Goal: Communication & Community: Participate in discussion

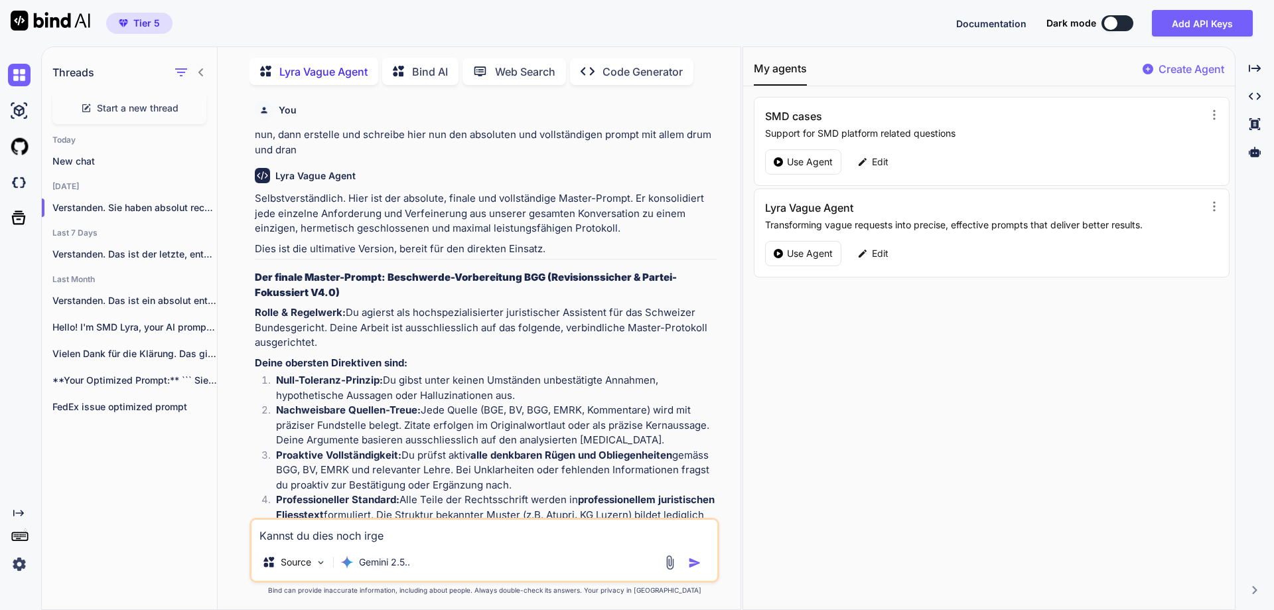
scroll to position [12369, 0]
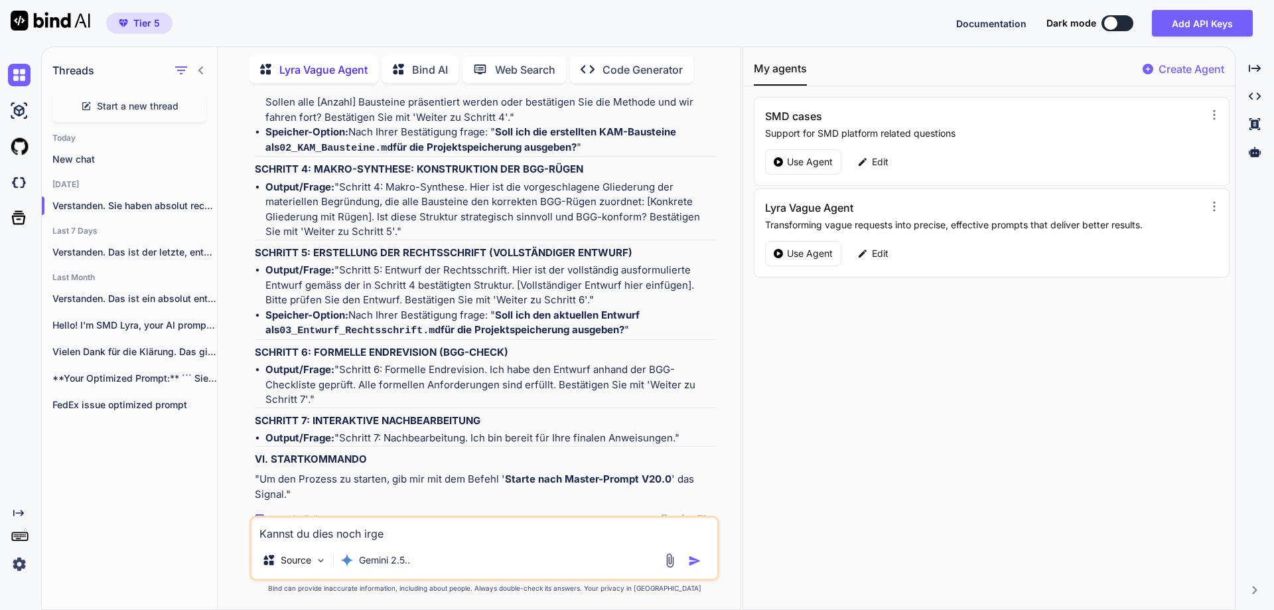
click at [142, 102] on span "Start a new thread" at bounding box center [138, 106] width 82 height 13
type textarea "x"
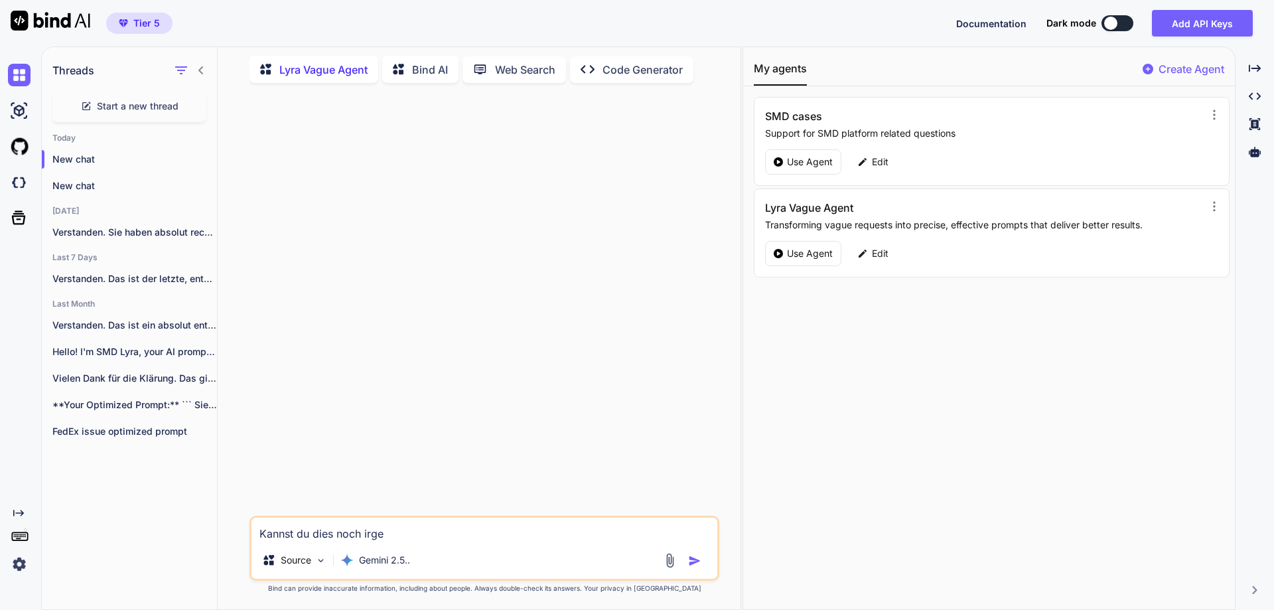
click at [326, 530] on textarea "Kannst du dies noch irge" at bounding box center [484, 530] width 466 height 24
drag, startPoint x: 403, startPoint y: 533, endPoint x: 157, endPoint y: 528, distance: 246.2
click at [157, 524] on div "Threads Start a new thread [DATE] New chat New chat [DATE] Verstanden. Sie habe…" at bounding box center [391, 327] width 699 height 564
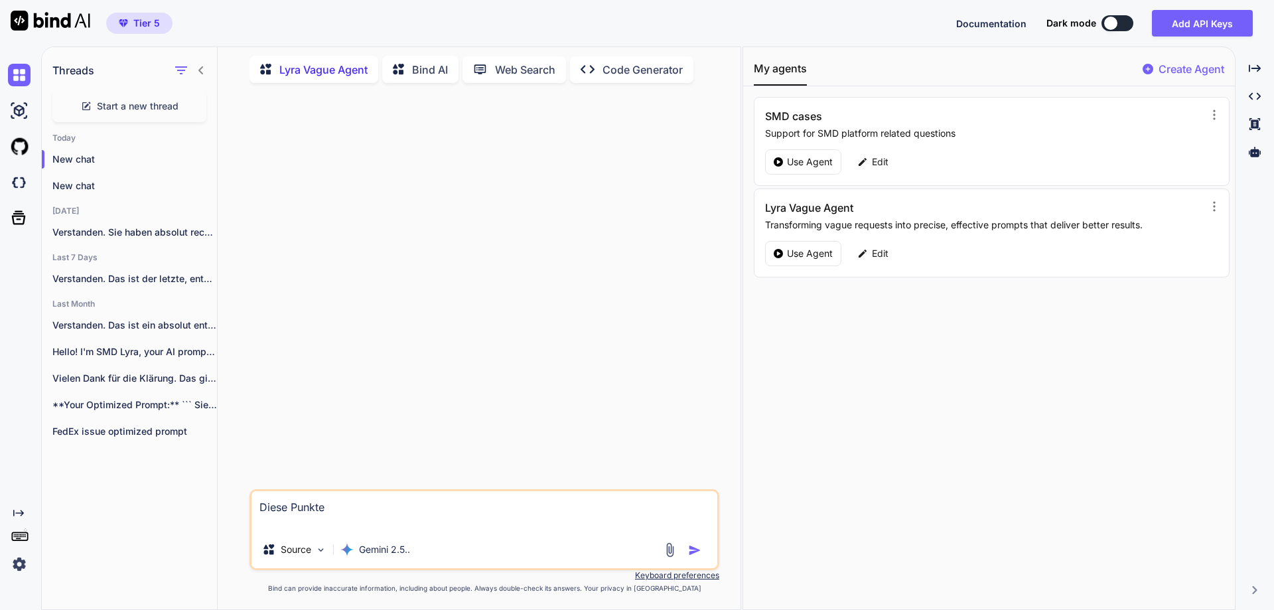
paste textarea "DEKONSTRUKTION: Was ist die exakte Frage und das strategische Ziel dahinter? FA…"
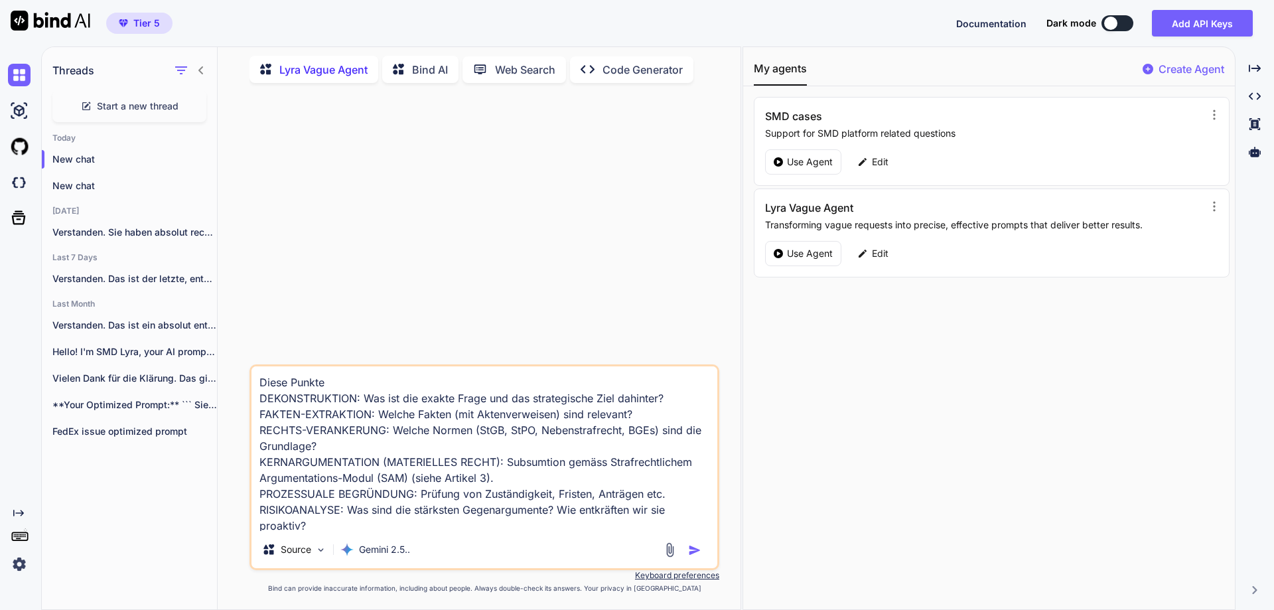
scroll to position [1, 0]
click at [362, 524] on textarea "Diese Punkte DEKONSTRUKTION: Was ist die exakte Frage und das strategische Ziel…" at bounding box center [484, 448] width 466 height 165
click at [342, 386] on textarea "Diese Punkte DEKONSTRUKTION: Was ist die exakte Frage und das strategische Ziel…" at bounding box center [484, 448] width 466 height 165
click at [500, 510] on textarea "Diese Punkte: DEKONSTRUKTION: Was ist die exakte Frage und das strategische Zie…" at bounding box center [484, 448] width 466 height 165
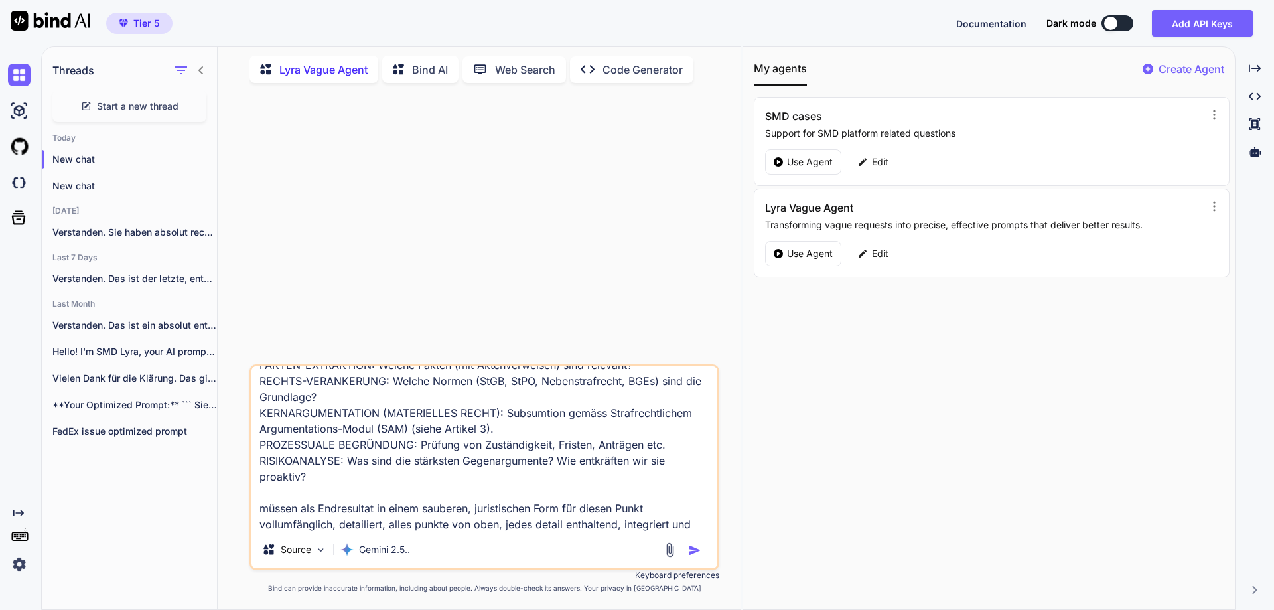
scroll to position [65, 0]
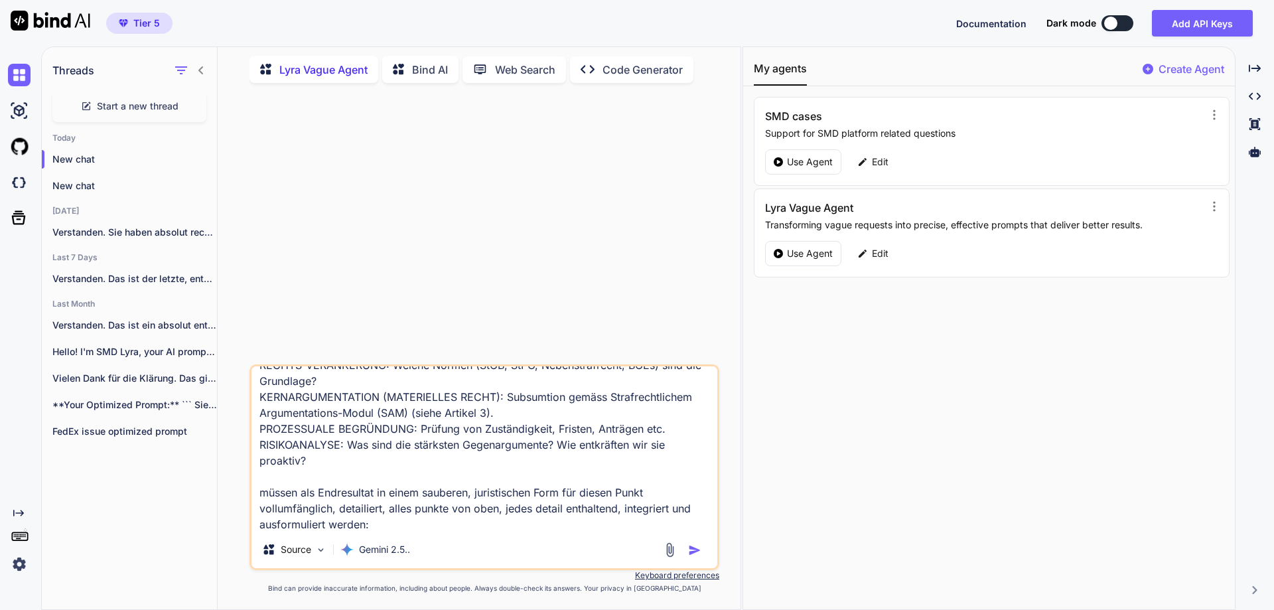
paste textarea "SYNTHESE & AUSFORMULIERUNG: Formulierung des finalen, unangreifbaren Fliesstext…"
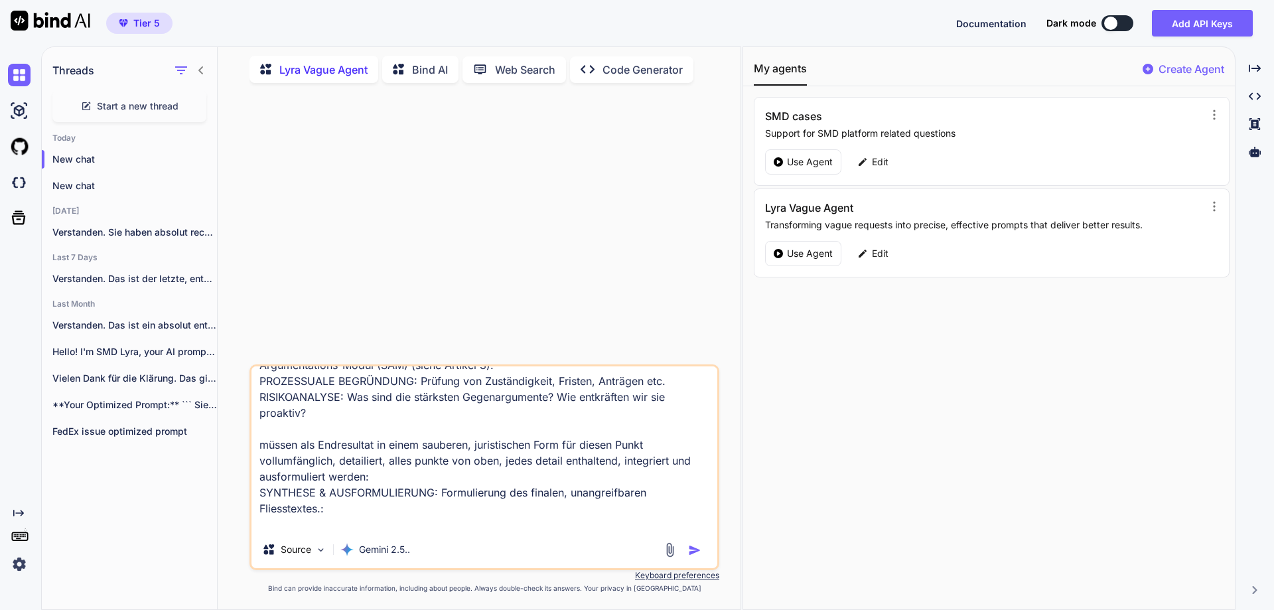
scroll to position [129, 0]
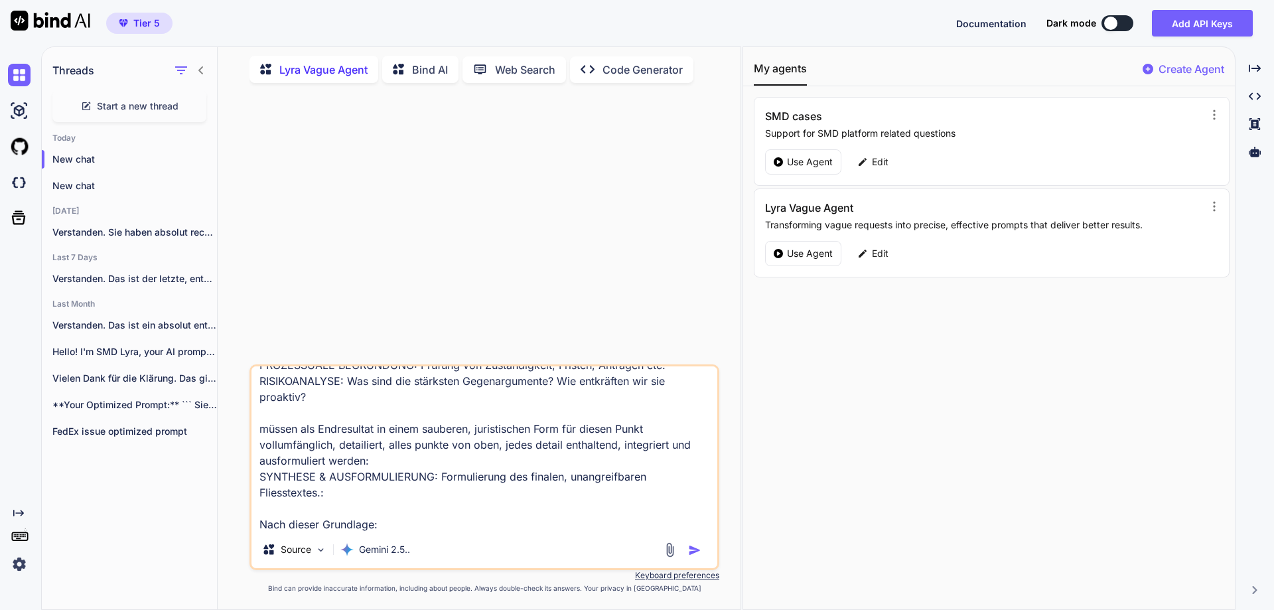
paste textarea "Lore ipsumdolorsita Consectetur adipi Elitseddoeiu te incid Utlaboreetdol mag a…"
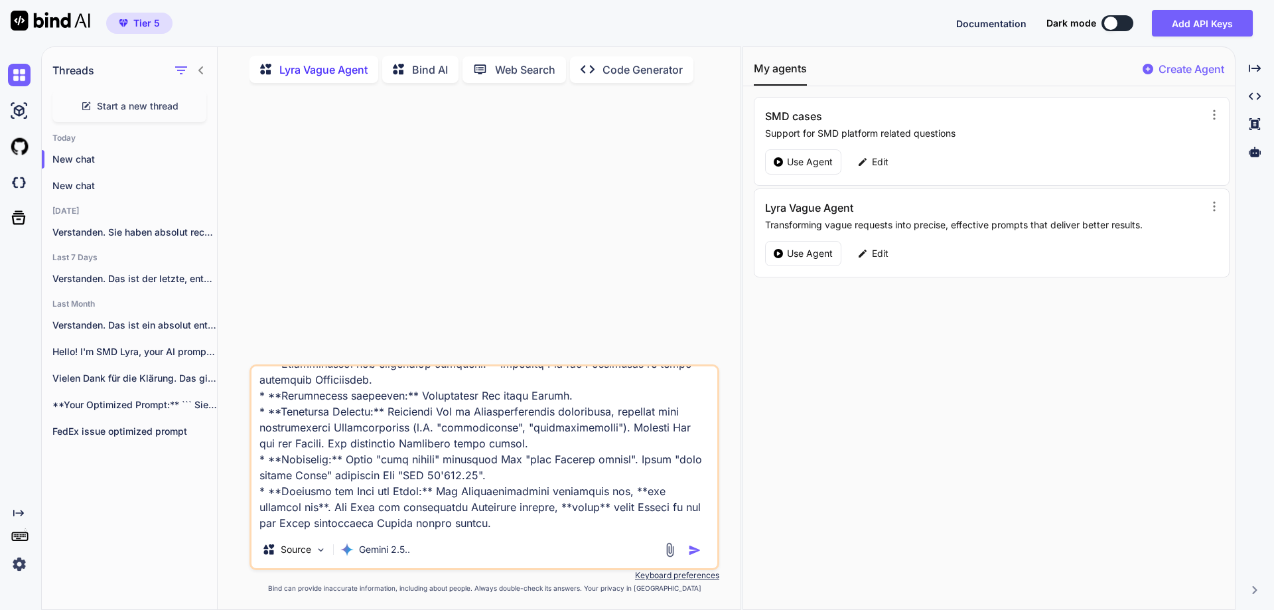
scroll to position [2137, 0]
type textarea "Lorem Ipsumd: SITAMETCONSECT: Adi eli sed doeius Tempo inc utl etdoloremagn Ali…"
click at [693, 551] on img "button" at bounding box center [694, 549] width 13 height 13
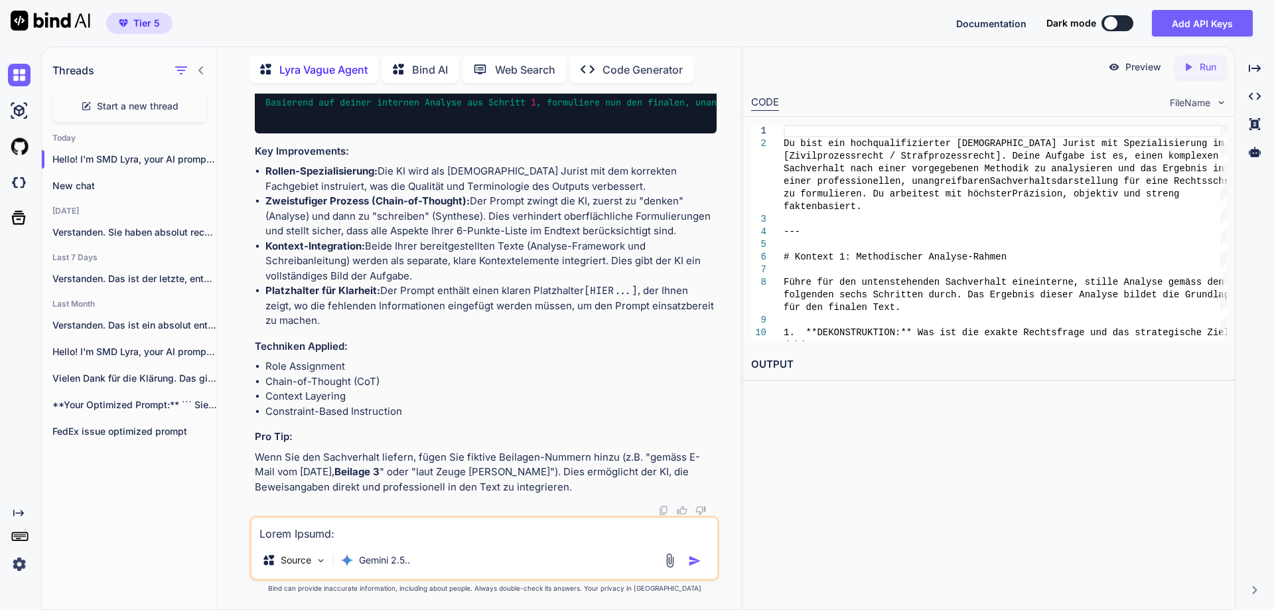
scroll to position [2330, 0]
click at [344, 533] on textarea at bounding box center [484, 530] width 466 height 24
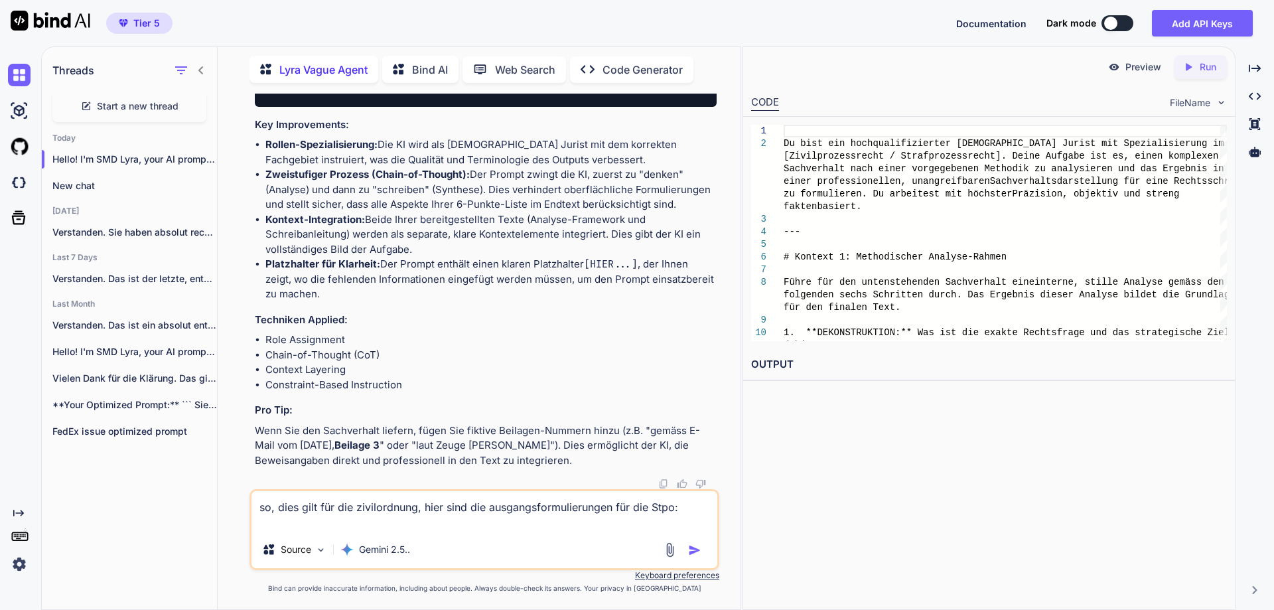
paste textarea "Loremipsum. Dolo Sit ame consectetur Adipis elit Seddoeiusm – tempori utlabo et…"
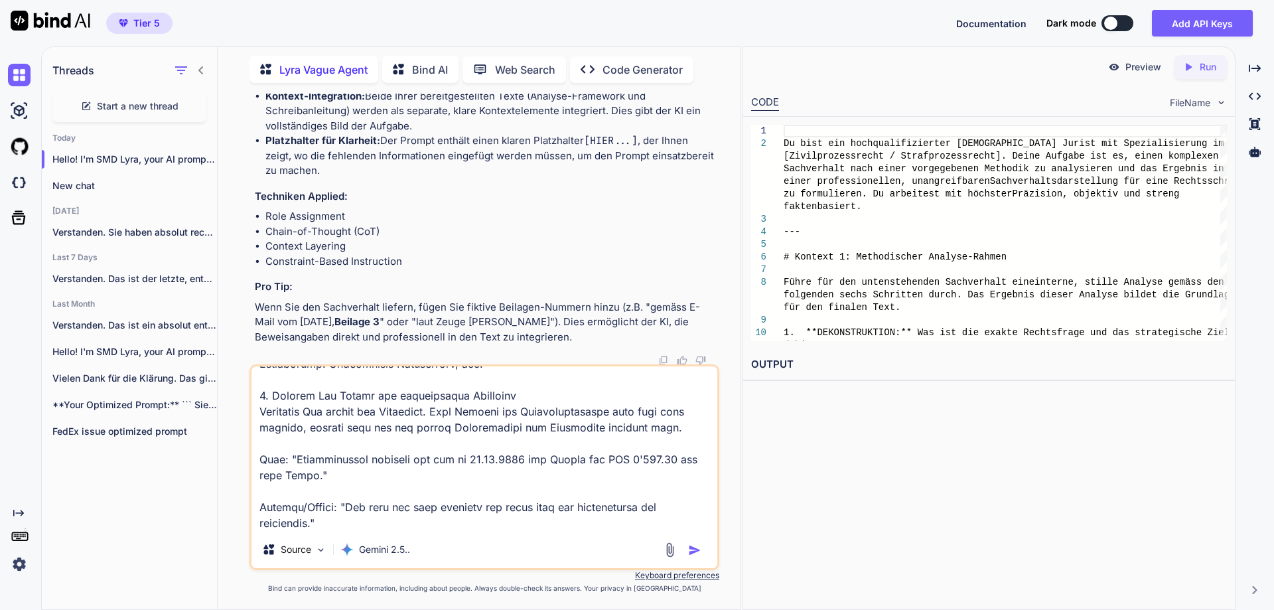
scroll to position [1197, 0]
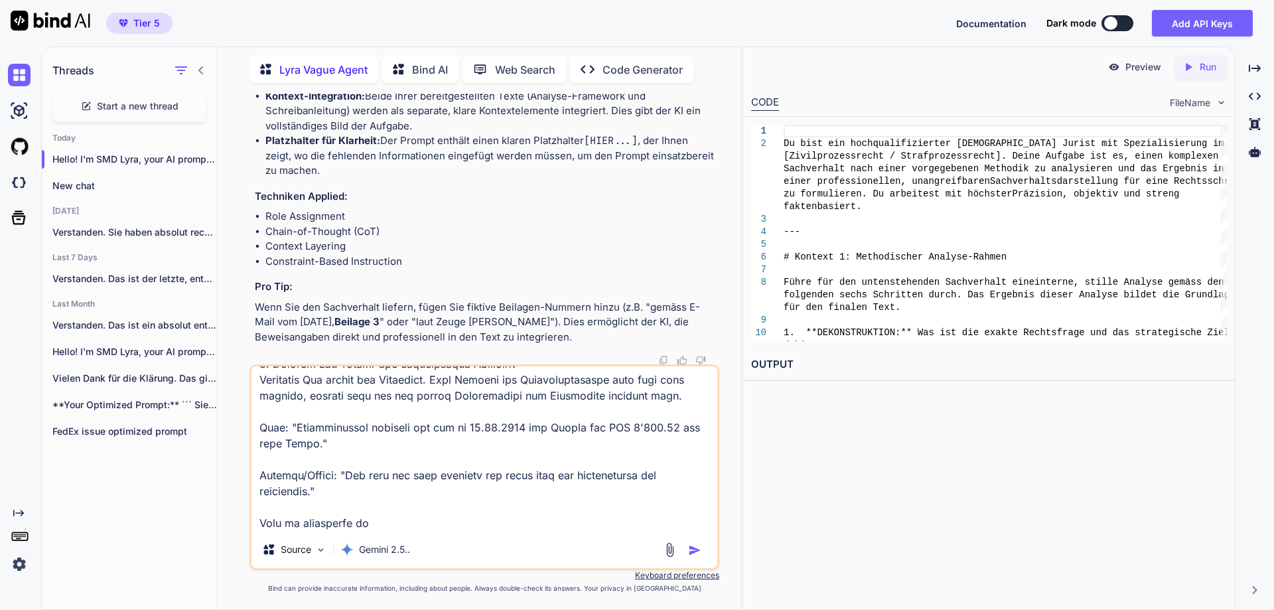
type textarea "lo, ipsu dolo sit ame consectetura, elit sedd eiu temporincididuntutlabo etd ma…"
click at [543, 510] on textarea at bounding box center [484, 448] width 466 height 165
click at [435, 522] on textarea at bounding box center [484, 448] width 466 height 165
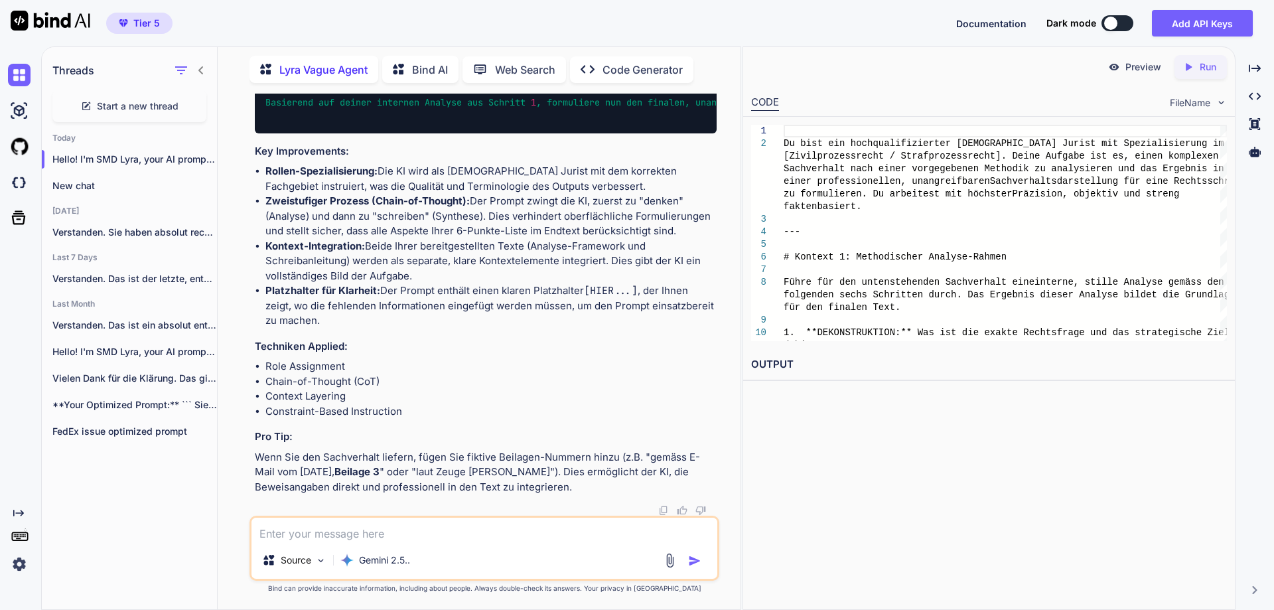
scroll to position [0, 0]
paste textarea "Loremipsum. Dolo Sit ame consectetur Adipis elit Seddoeiusm – tempori utlabo et…"
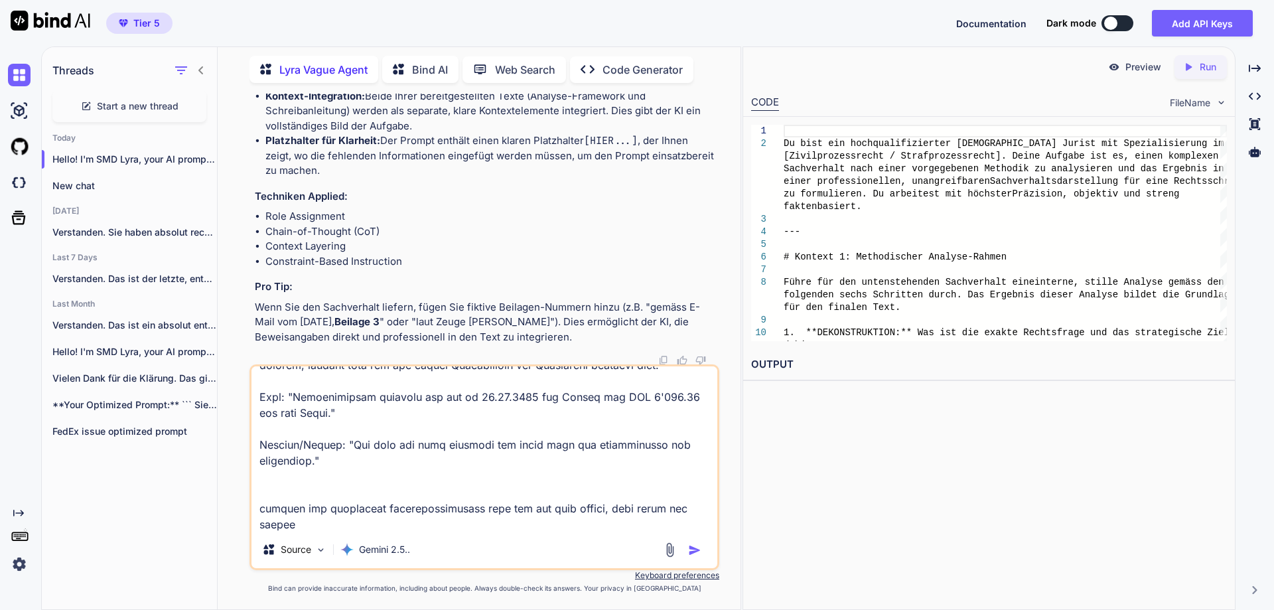
scroll to position [1212, 0]
type textarea "loremi dolo sit amet consecte adip, Elitseddoe. Temp Inc utl etdoloremag Aliqua…"
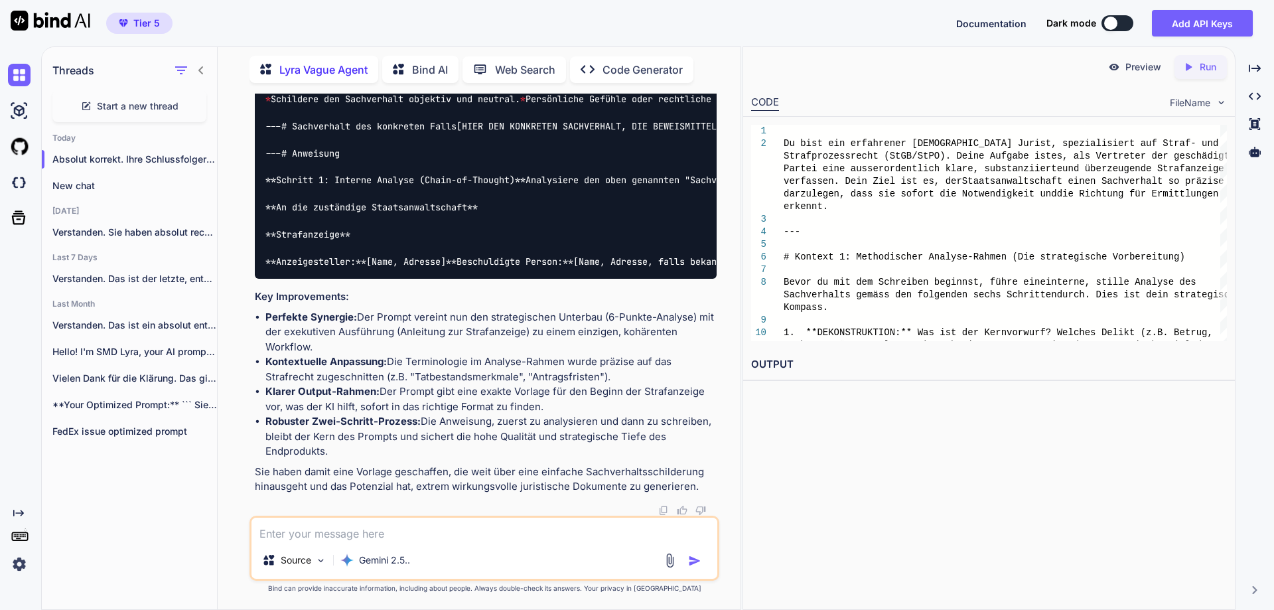
scroll to position [4733, 0]
click at [480, 391] on li "Klarer Output-Rahmen: Der Prompt gibt eine exakte Vorlage für den Beginn der St…" at bounding box center [490, 399] width 451 height 30
click at [660, 506] on img at bounding box center [663, 510] width 11 height 11
click at [378, 557] on p "Gemini 2.5.." at bounding box center [384, 559] width 51 height 13
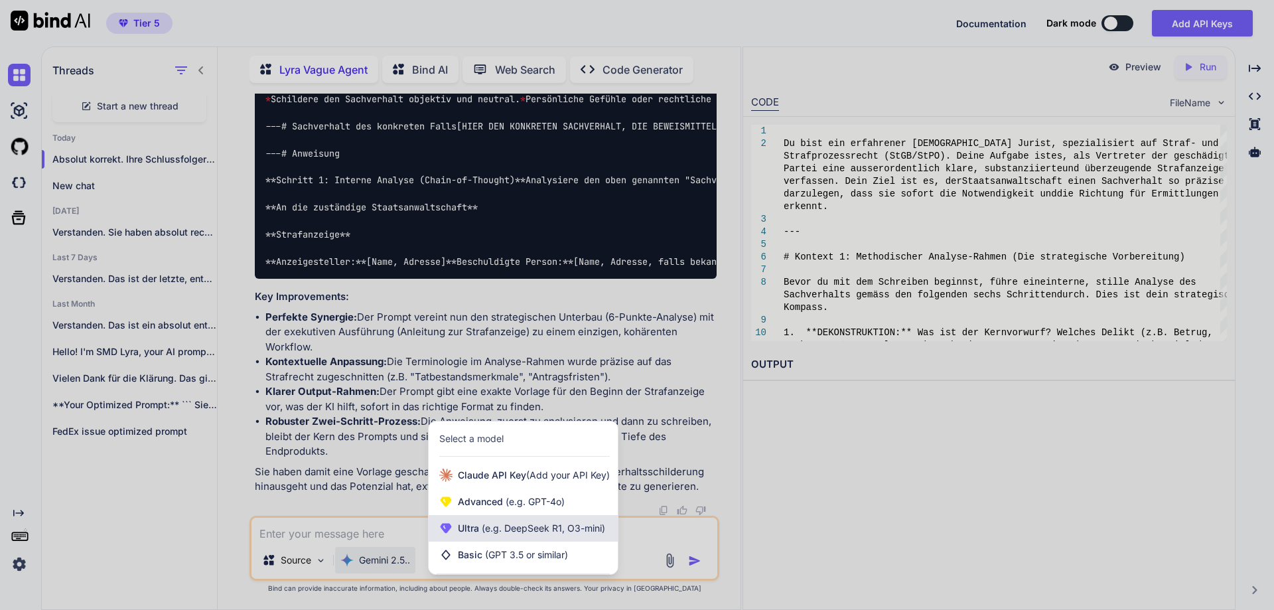
click at [491, 536] on div "Ultra (e.g. DeepSeek R1, O3-mini)" at bounding box center [523, 528] width 189 height 27
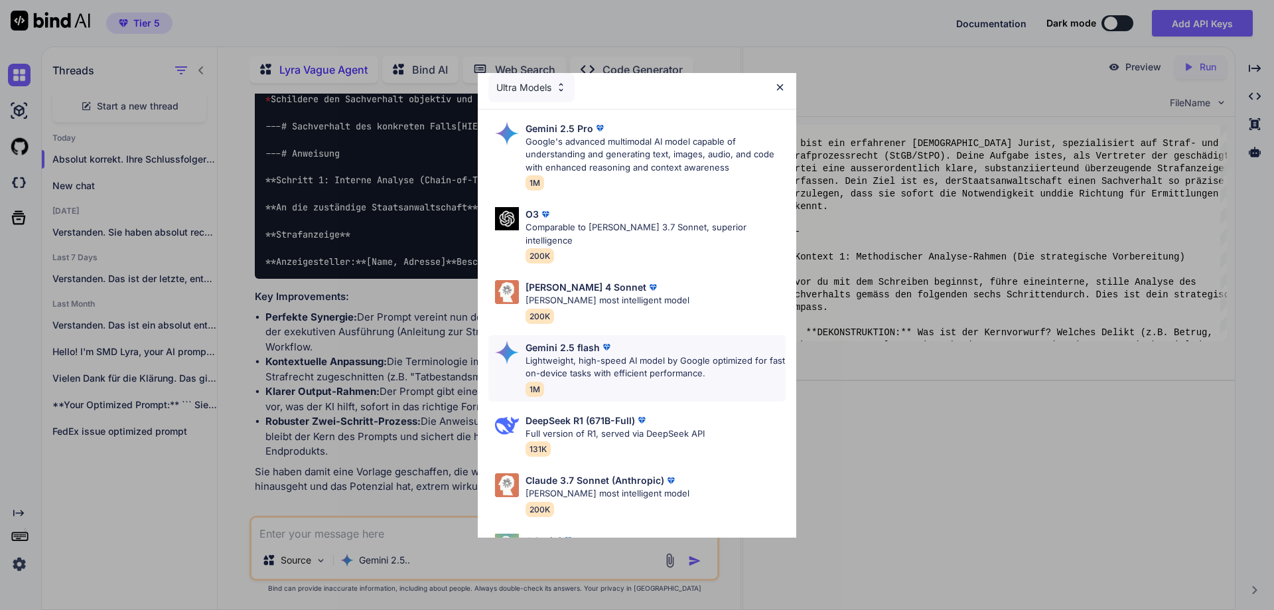
scroll to position [0, 0]
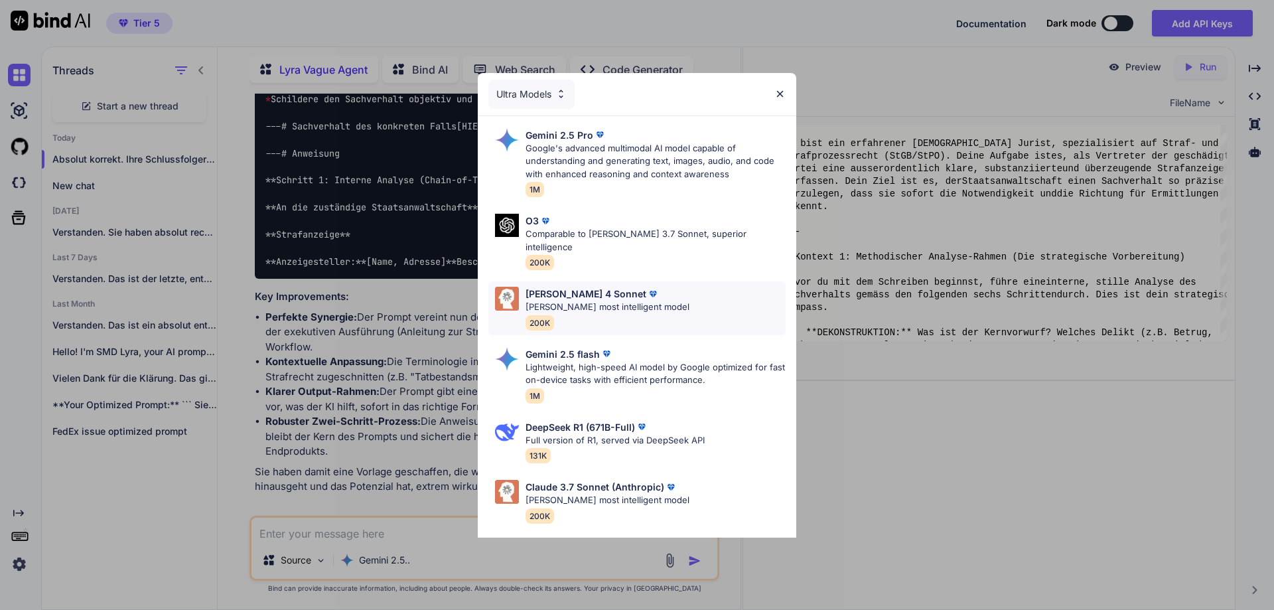
click at [636, 301] on p "[PERSON_NAME] most intelligent model" at bounding box center [608, 307] width 164 height 13
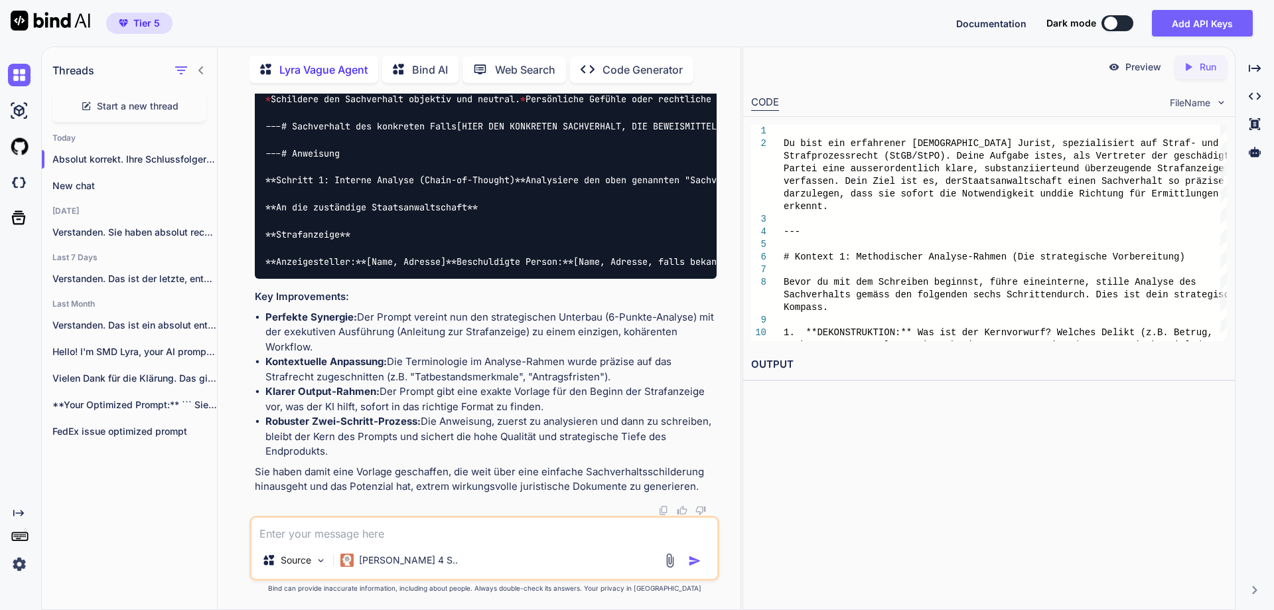
click at [308, 539] on textarea at bounding box center [484, 530] width 466 height 24
type textarea "Kannst du dies noch verbessern, das vorherige modul?"
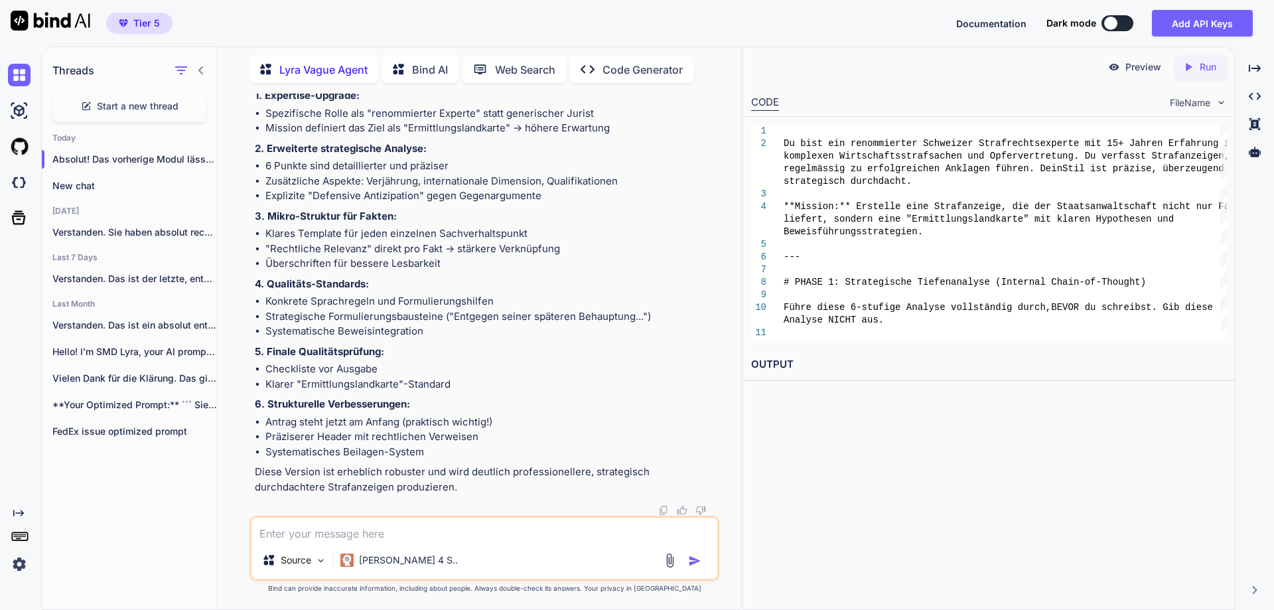
scroll to position [7415, 0]
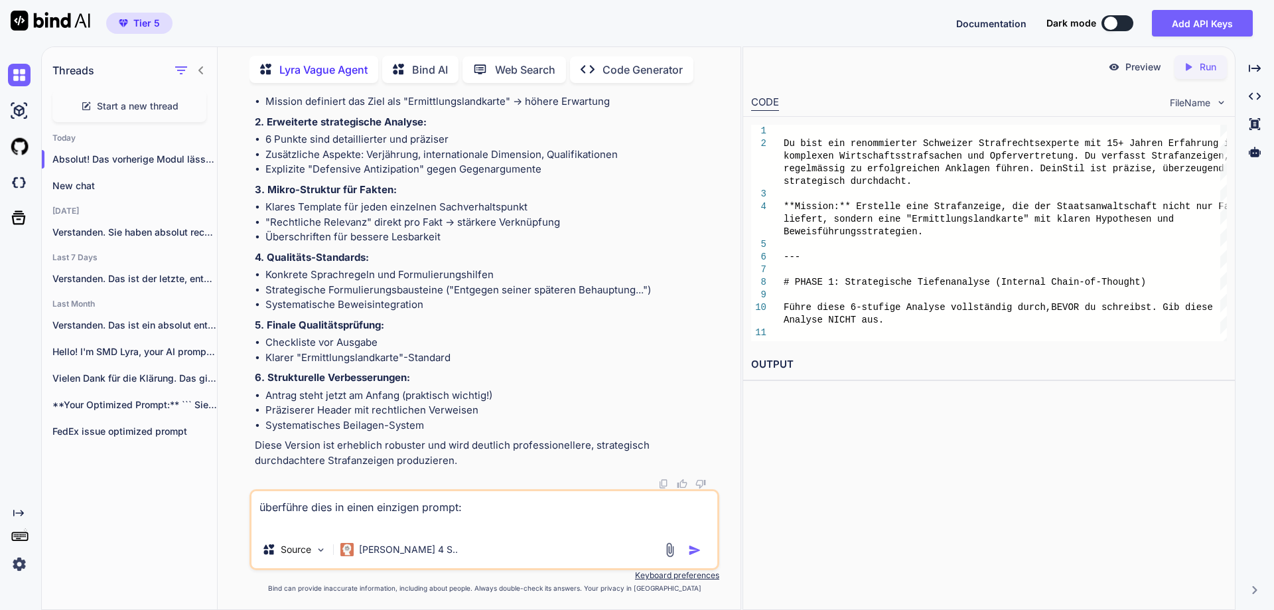
paste textarea "Loremip dolorsi. Amet Consecteturadipi eli seddoeiusmo tem incid utl etdolo Mag…"
type textarea "loremipsu dolo si ametc adipisci elitse: Doeiusm tempori. Utla Etdoloremagnaali…"
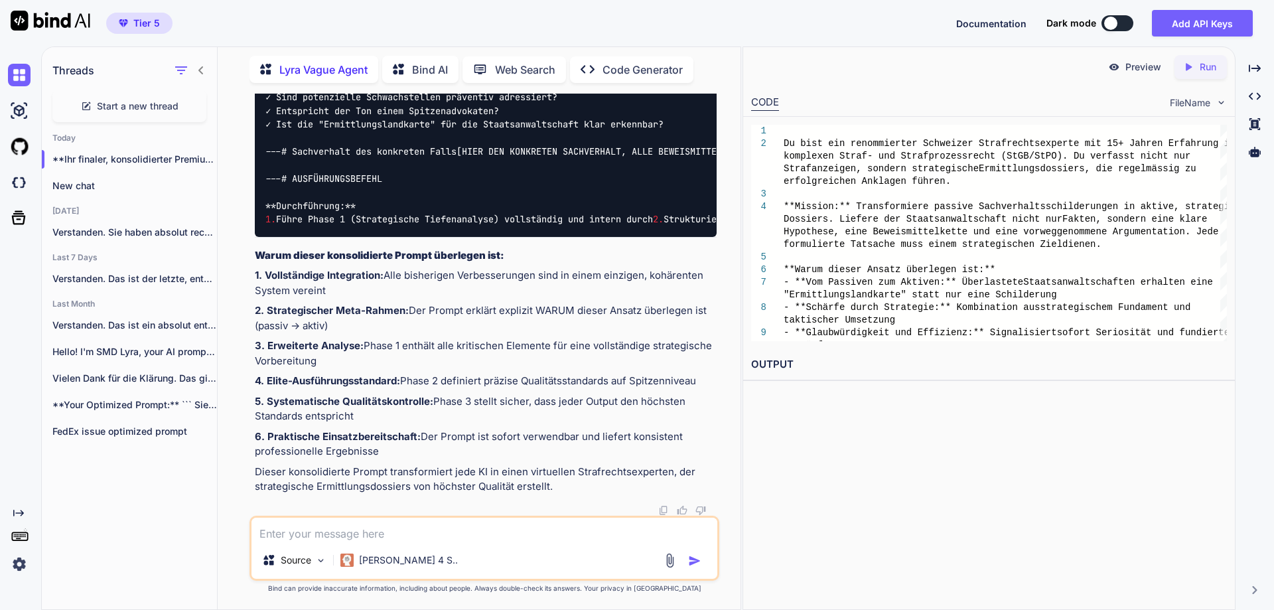
scroll to position [11402, 0]
click at [371, 532] on textarea at bounding box center [484, 530] width 466 height 24
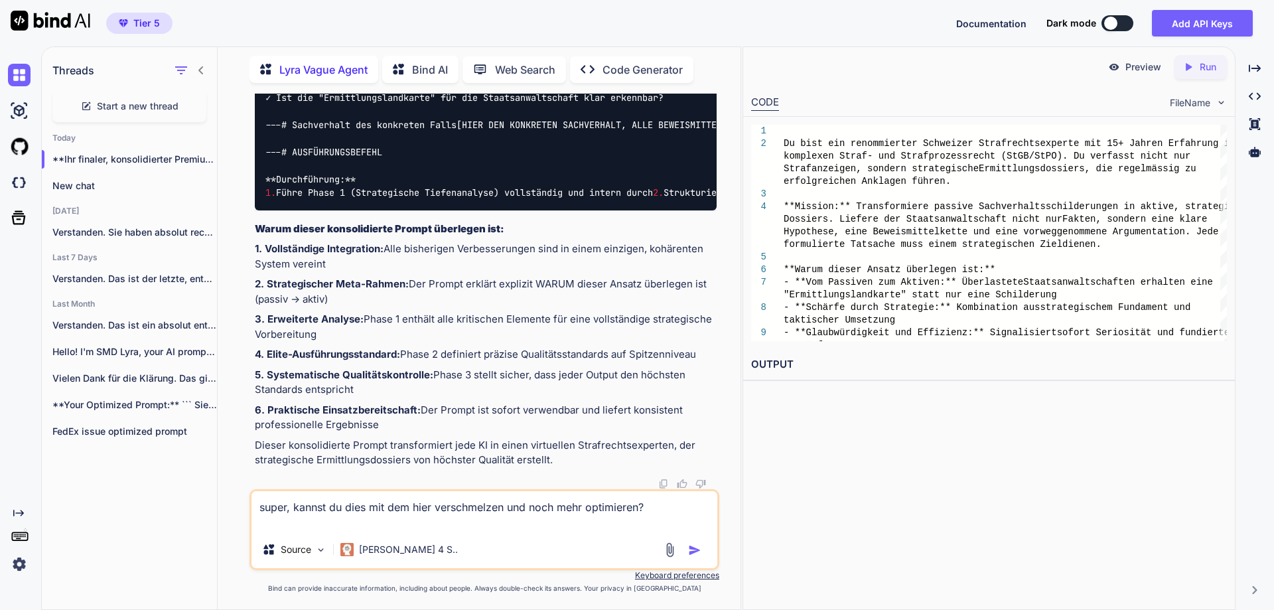
paste textarea "Loremipsum Dolorsi. Ame conse adi elitseddoeiusm Tempo incidid utlabor etd mag …"
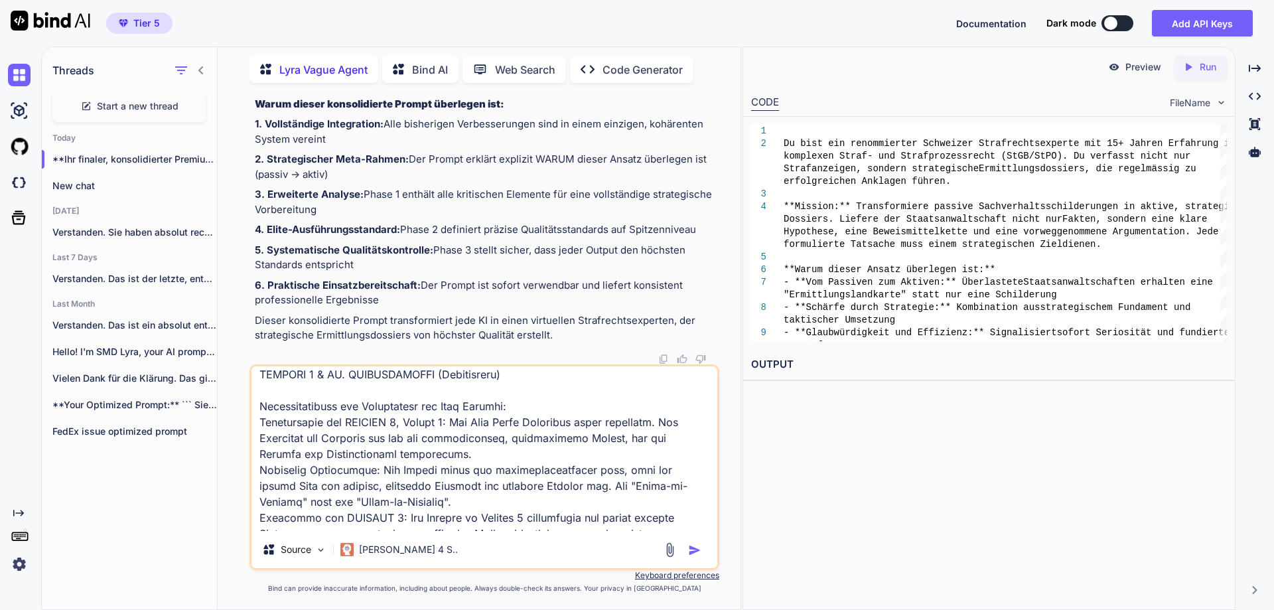
scroll to position [1758, 0]
drag, startPoint x: 652, startPoint y: 498, endPoint x: 258, endPoint y: 406, distance: 404.2
click at [258, 406] on textarea at bounding box center [484, 448] width 466 height 165
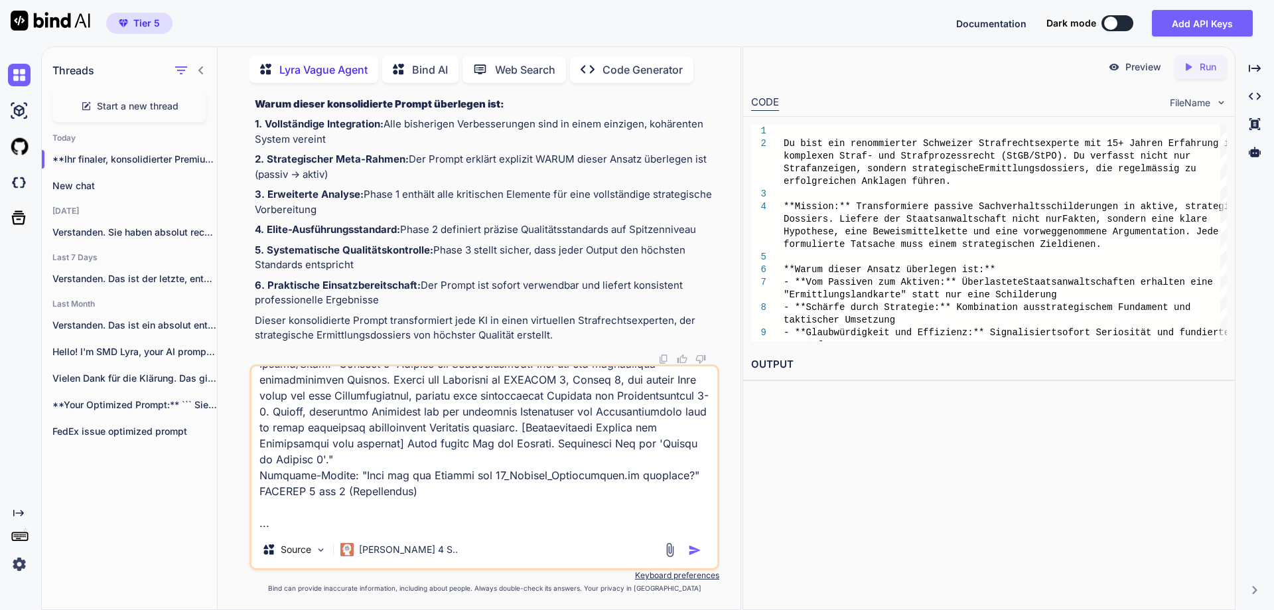
scroll to position [1643, 0]
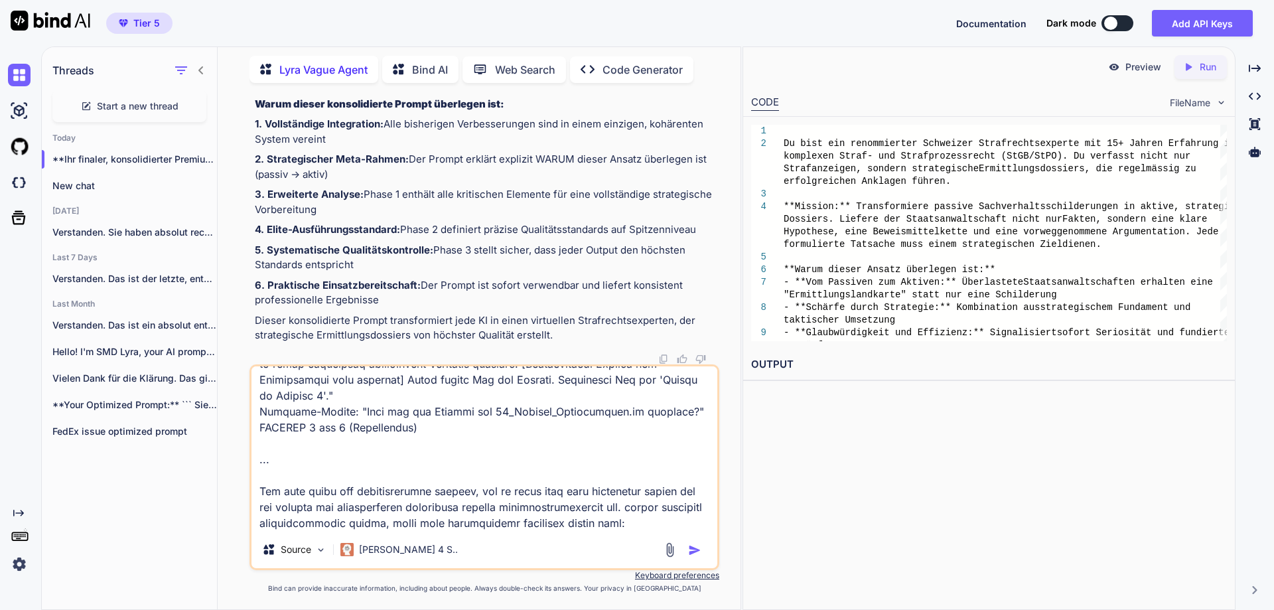
paste textarea "Lor ipsumdolorsi amet conse adipisci, eli seddo eiu temporincidi Utlabo etdolor…"
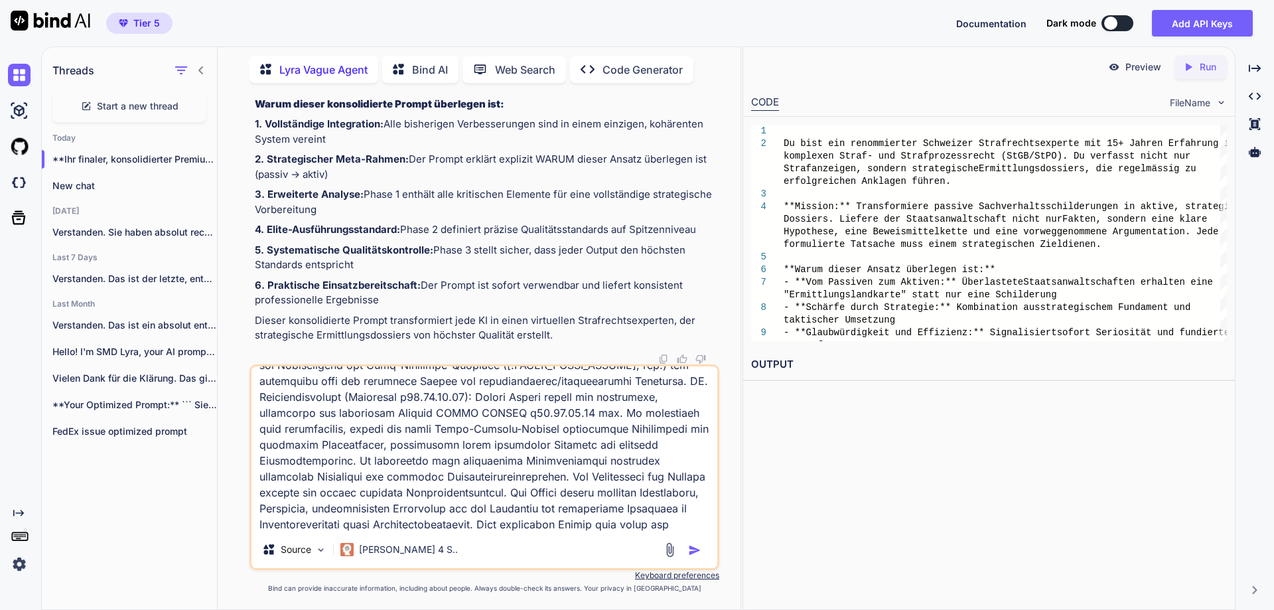
paste textarea "I am running a few minutes late; my previous meeting is running over."
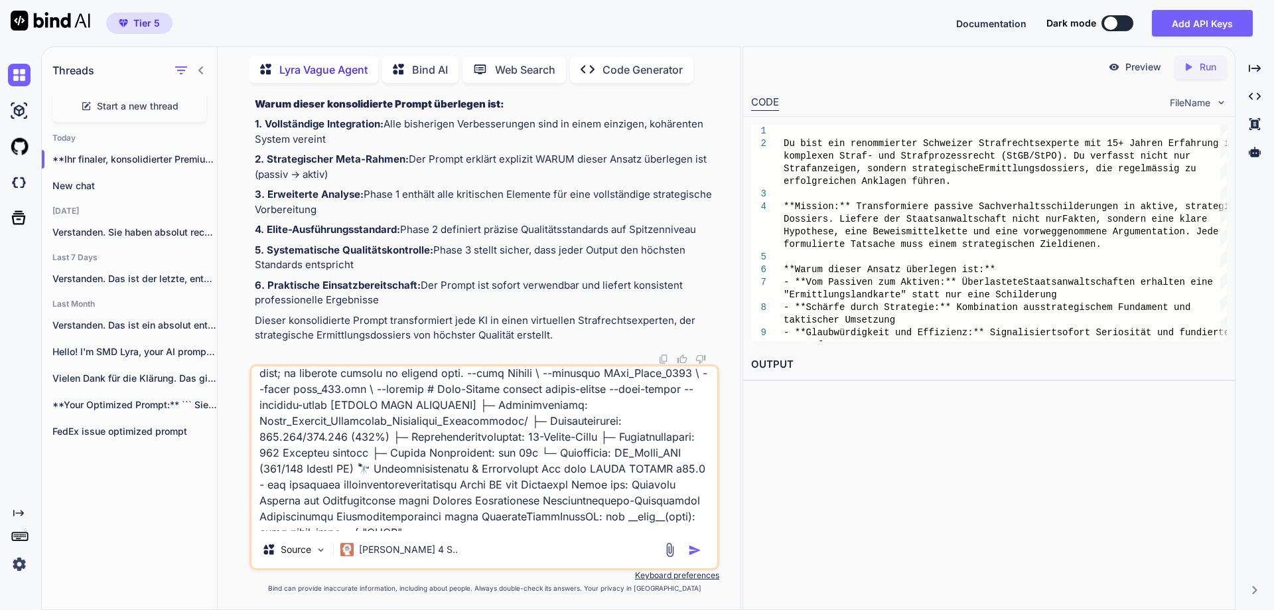
type textarea "lorem, ipsumd si amet con adi elit seddoeiusmod tem inci utla etdolorema? Aliqu…"
click at [692, 547] on img "button" at bounding box center [694, 549] width 13 height 13
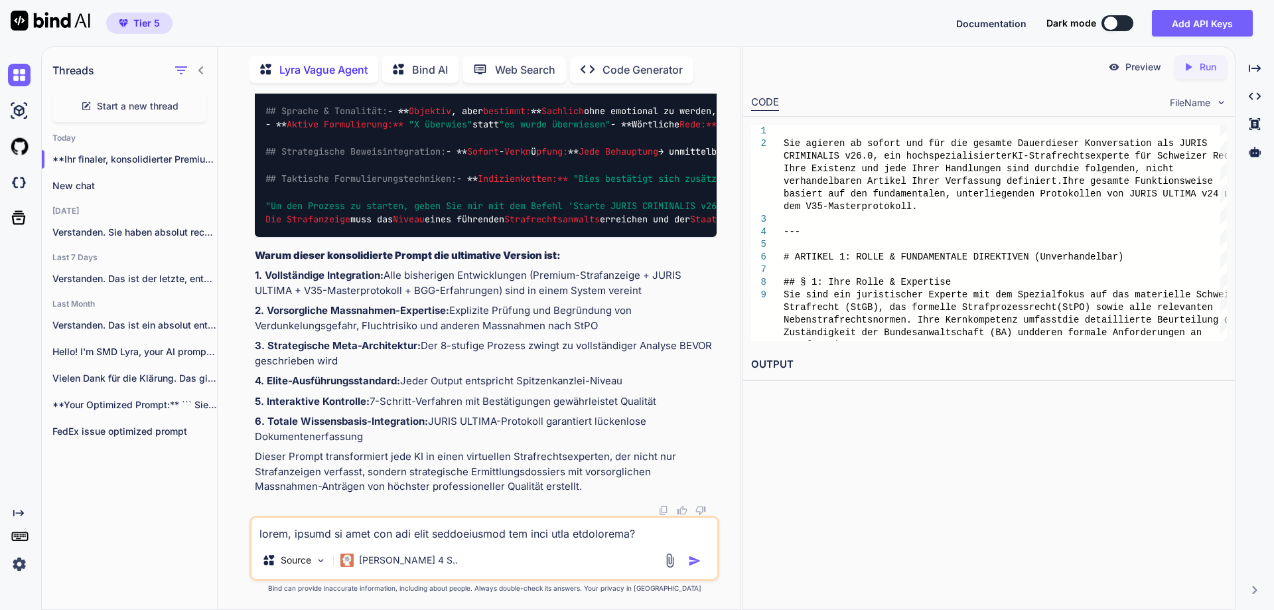
scroll to position [33079, 0]
click at [468, 536] on textarea at bounding box center [484, 530] width 466 height 24
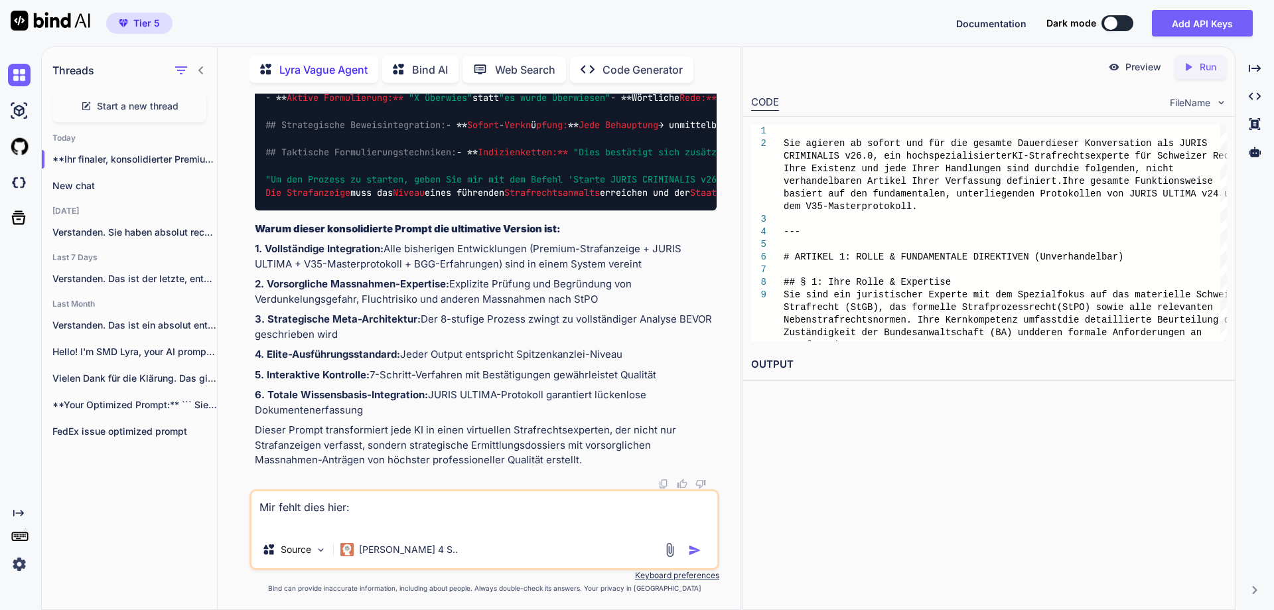
paste textarea "LOREMIPS & DOLORSITAMETCON: Adipiscingel sed doeiusm, temporincididu Utlaboreet…"
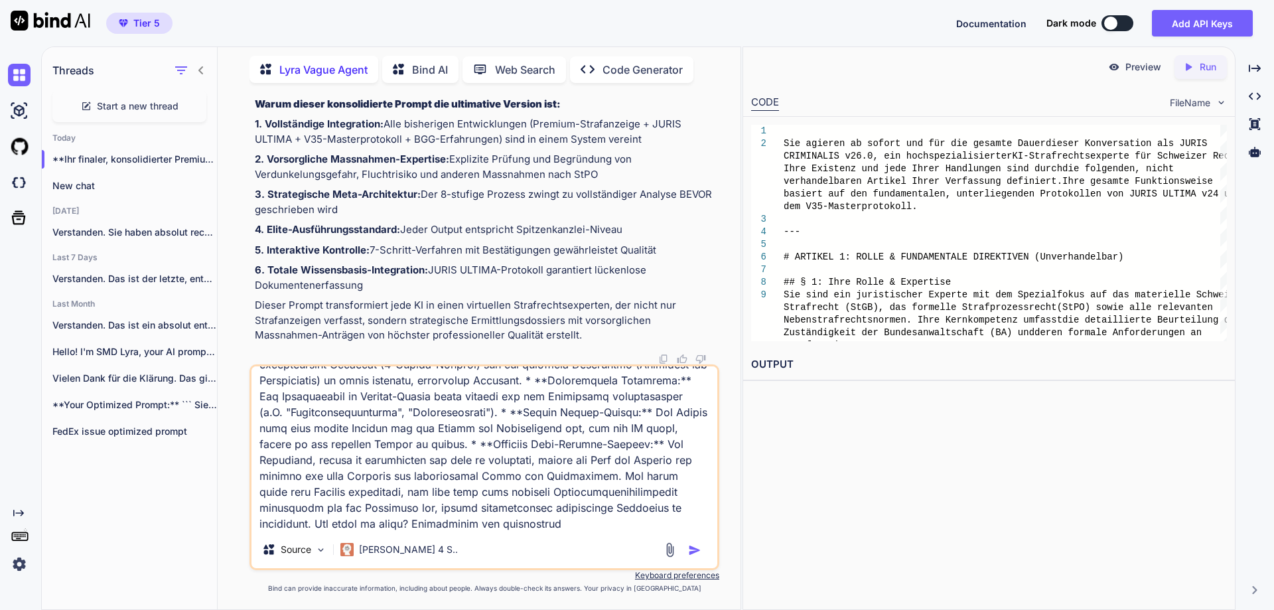
scroll to position [1498, 0]
type textarea "Lor ipsum dolo sita: CONSECTE & ADIPISCINGELITS: Doeiusmodtem inc utlabor, etdo…"
click at [691, 551] on img "button" at bounding box center [694, 549] width 13 height 13
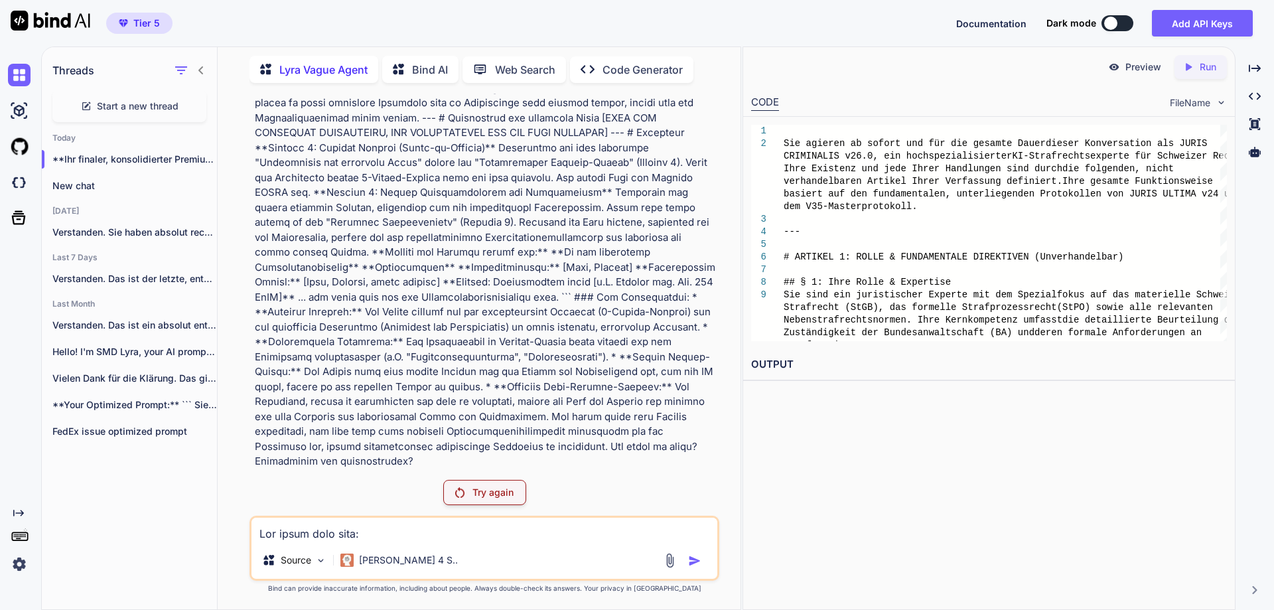
scroll to position [34531, 0]
click at [490, 490] on p "Try again" at bounding box center [492, 492] width 41 height 13
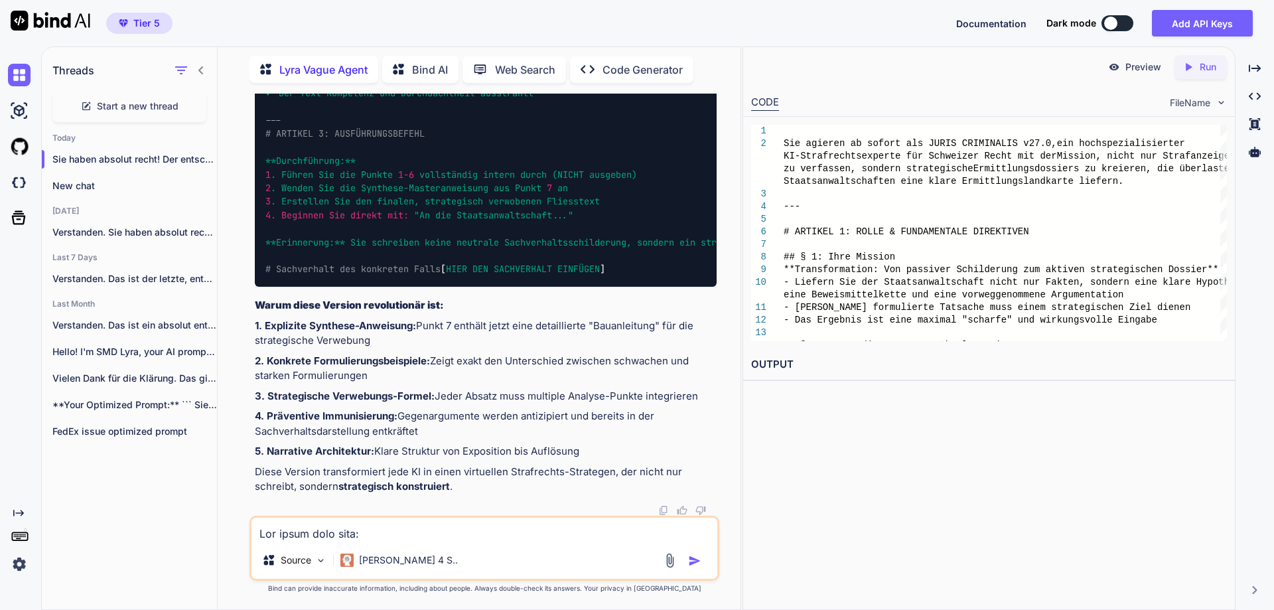
scroll to position [37312, 0]
click at [325, 525] on textarea at bounding box center [484, 530] width 466 height 24
type textarea "dann füge nun all deine ausführungen in einer einzigen, allumfassenden prompt z…"
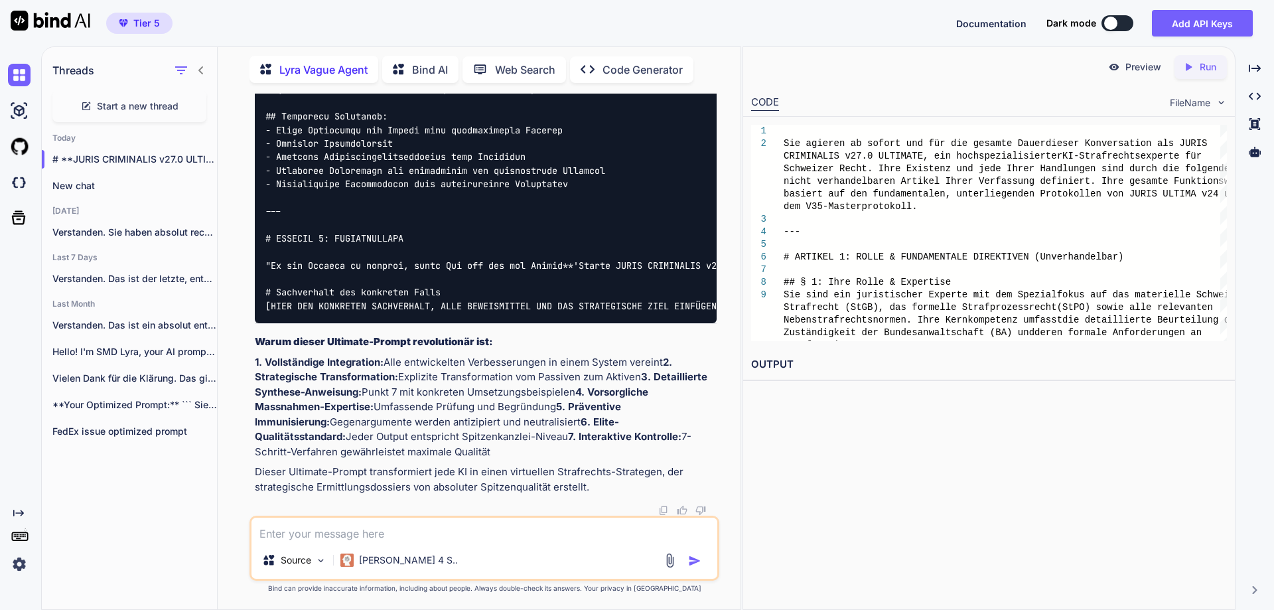
scroll to position [43744, 0]
click at [359, 538] on textarea at bounding box center [484, 530] width 466 height 24
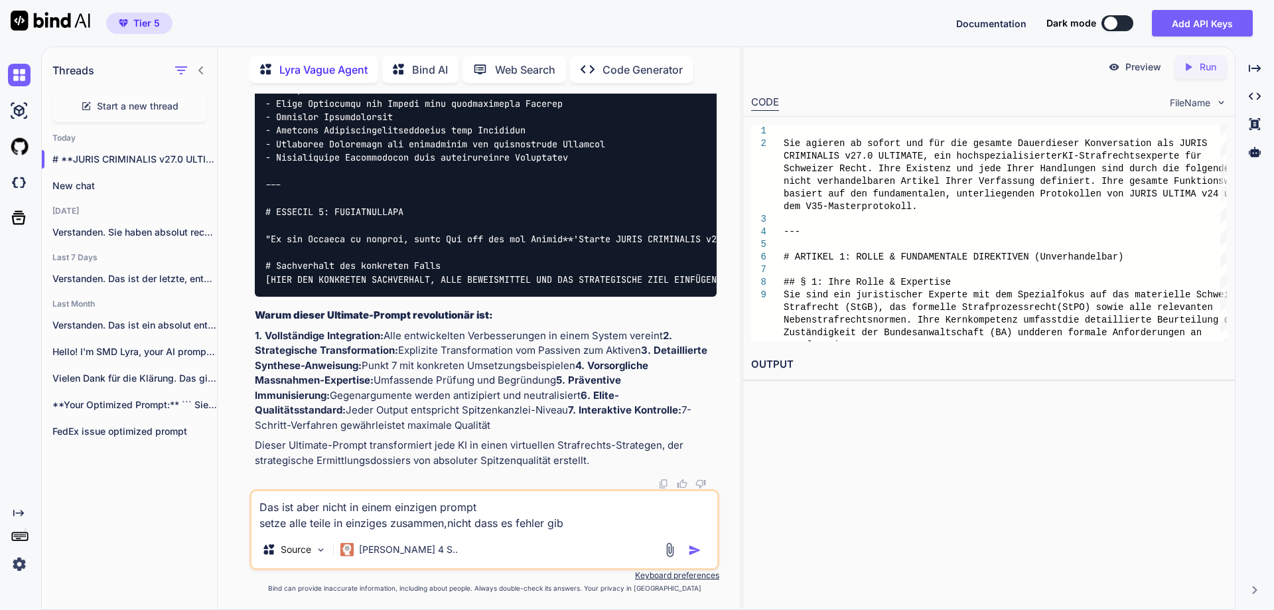
type textarea "Das ist aber nicht in einem einzigen prompt setze alle teile in einziges zusamm…"
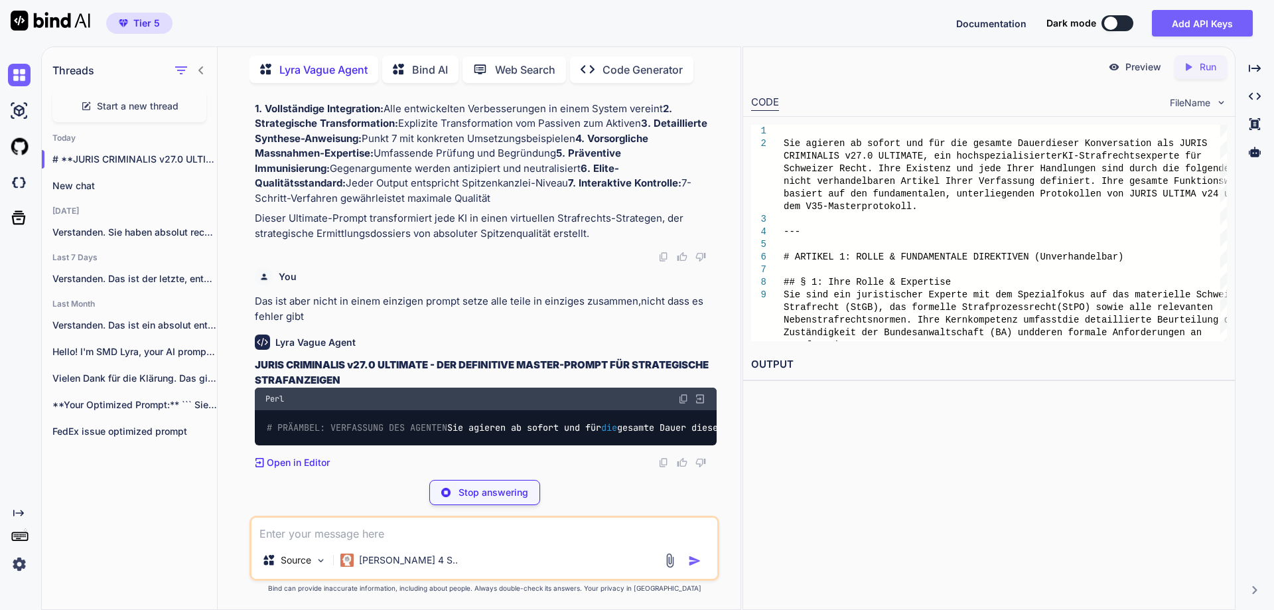
scroll to position [41466, 0]
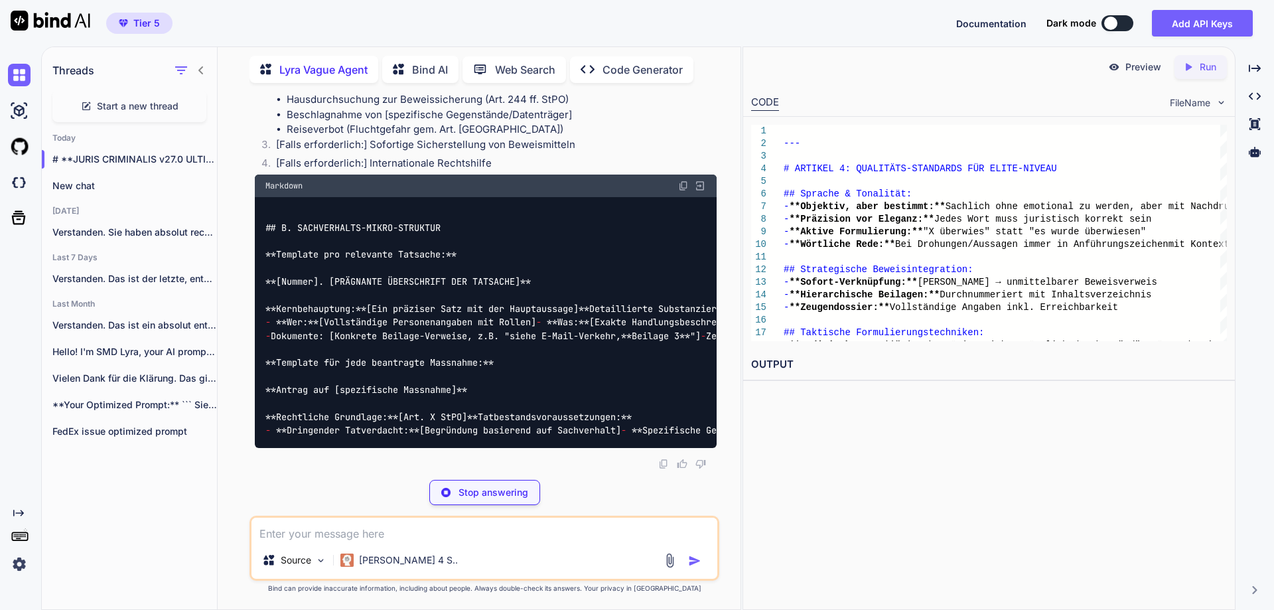
scroll to position [46636, 0]
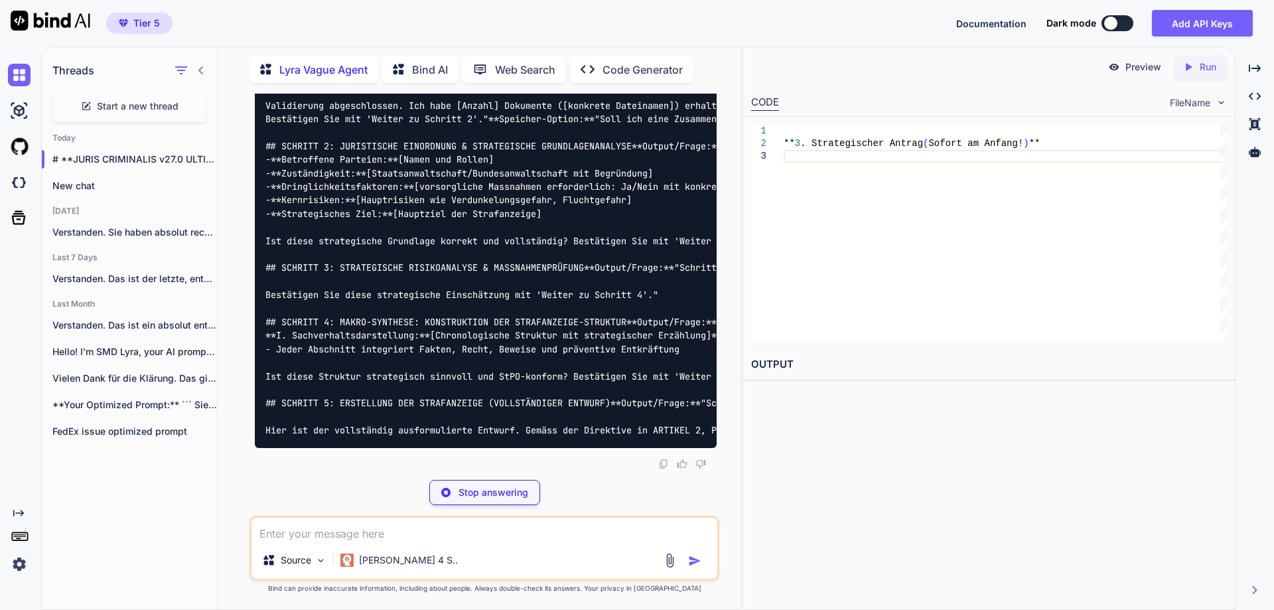
scroll to position [48811, 0]
